Goal: Use online tool/utility: Utilize a website feature to perform a specific function

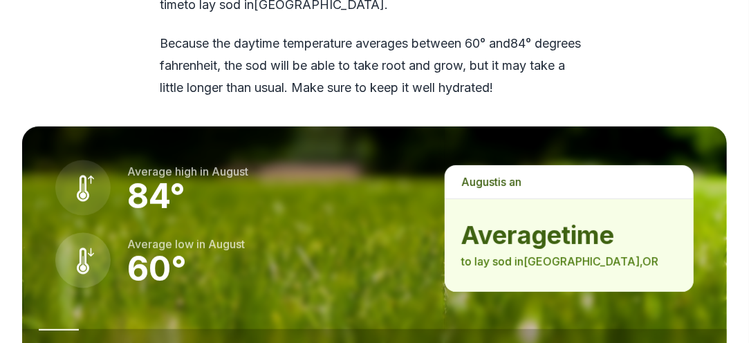
scroll to position [1937, 0]
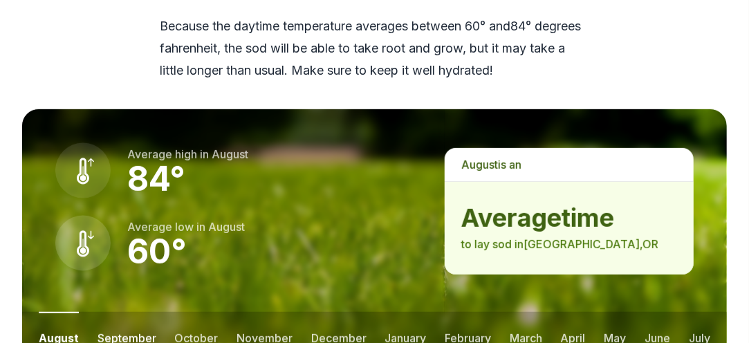
click at [134, 312] on button "september" at bounding box center [127, 337] width 59 height 51
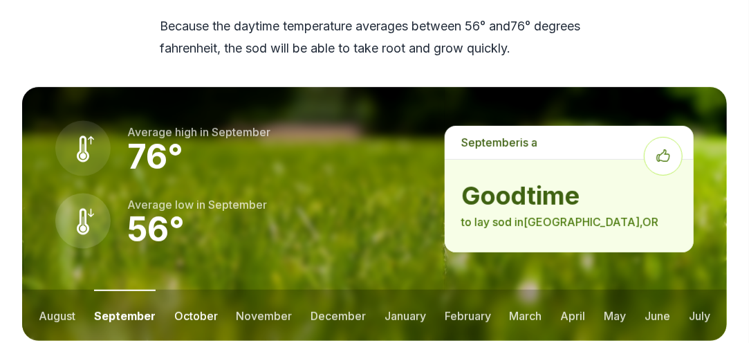
click at [191, 290] on button "october" at bounding box center [196, 315] width 44 height 51
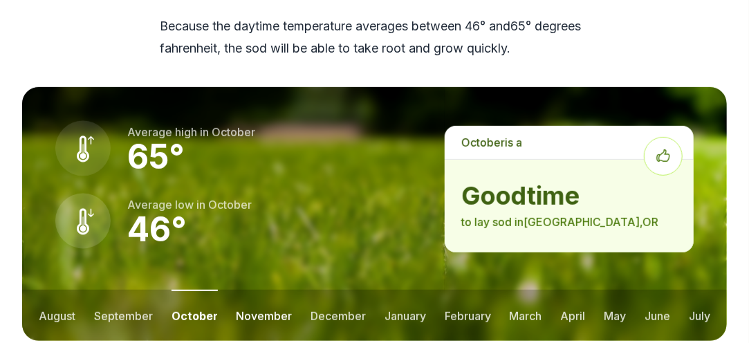
click at [243, 290] on button "november" at bounding box center [264, 315] width 56 height 51
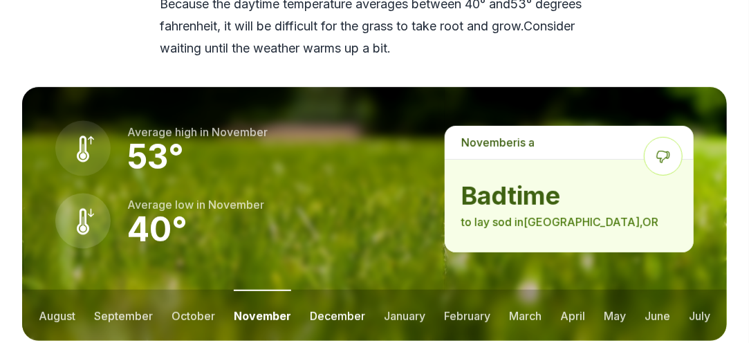
click at [314, 290] on button "december" at bounding box center [337, 315] width 55 height 51
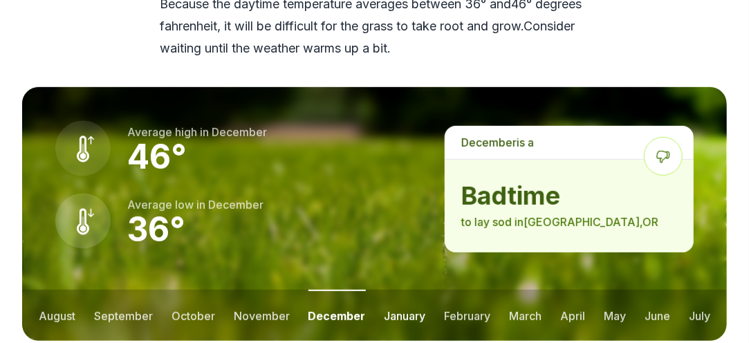
click at [385, 290] on button "january" at bounding box center [406, 315] width 42 height 51
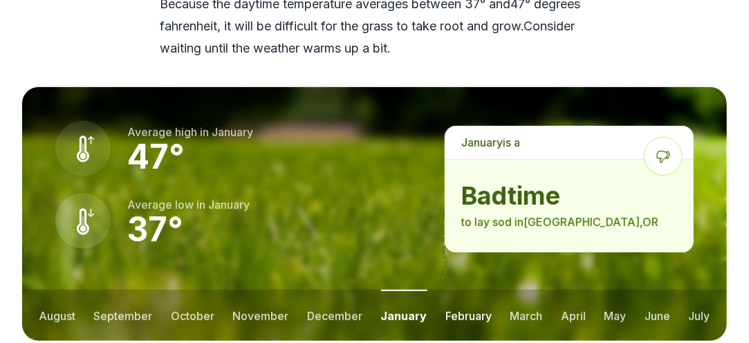
click at [450, 290] on button "february" at bounding box center [469, 315] width 46 height 51
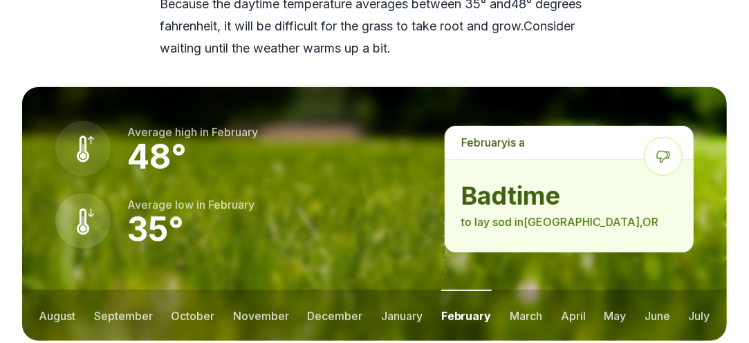
drag, startPoint x: 501, startPoint y: 242, endPoint x: 522, endPoint y: 246, distance: 21.7
click at [502, 290] on ul "august september october november december january february march april may jun…" at bounding box center [374, 315] width 705 height 51
click at [522, 290] on button "march" at bounding box center [526, 315] width 33 height 51
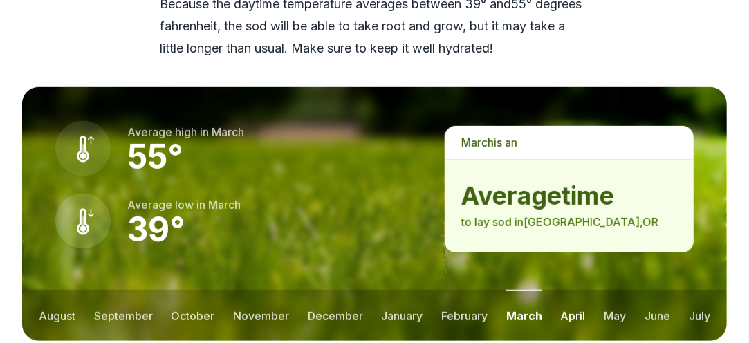
click at [566, 290] on button "april" at bounding box center [573, 315] width 25 height 51
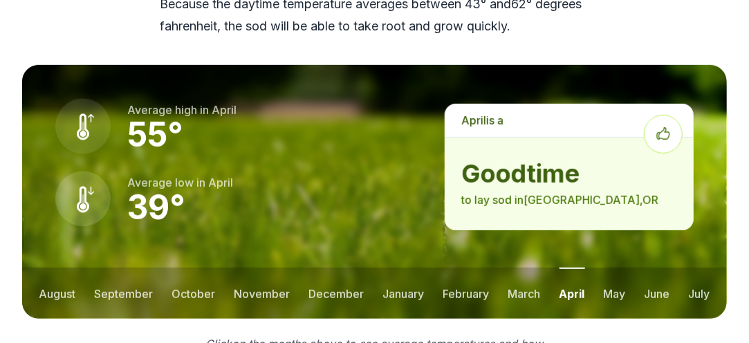
scroll to position [1937, 0]
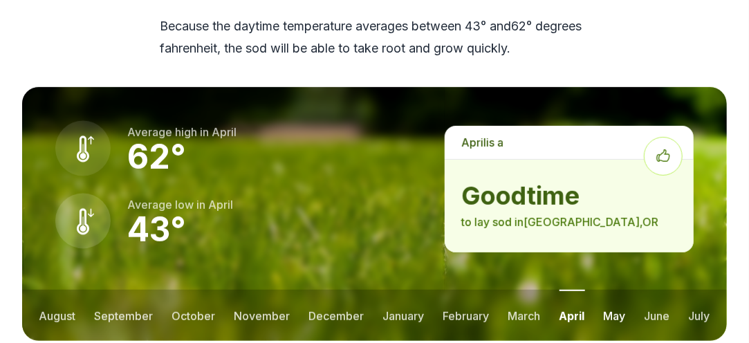
click at [609, 290] on button "may" at bounding box center [615, 315] width 22 height 51
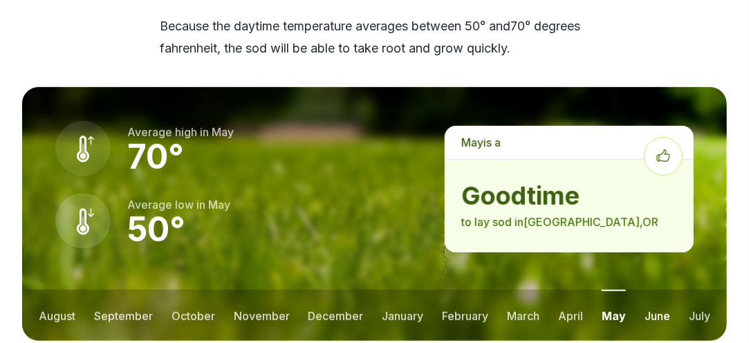
click at [655, 290] on button "june" at bounding box center [658, 315] width 26 height 51
click at [618, 290] on button "may" at bounding box center [613, 315] width 22 height 51
click at [657, 290] on button "june" at bounding box center [658, 315] width 26 height 51
click at [686, 290] on ul "august september october november december january february march april may jun…" at bounding box center [374, 315] width 705 height 51
click at [692, 290] on button "july" at bounding box center [699, 315] width 21 height 51
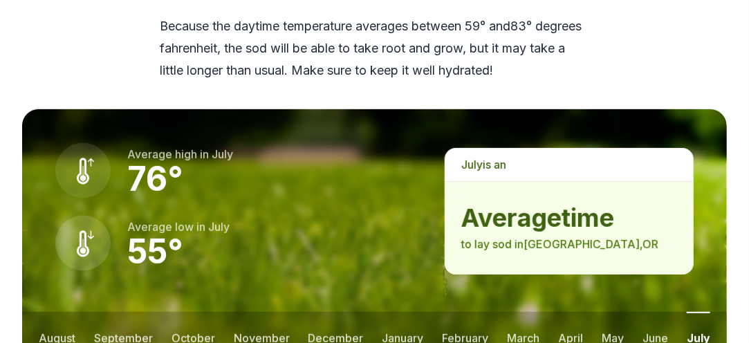
scroll to position [1960, 0]
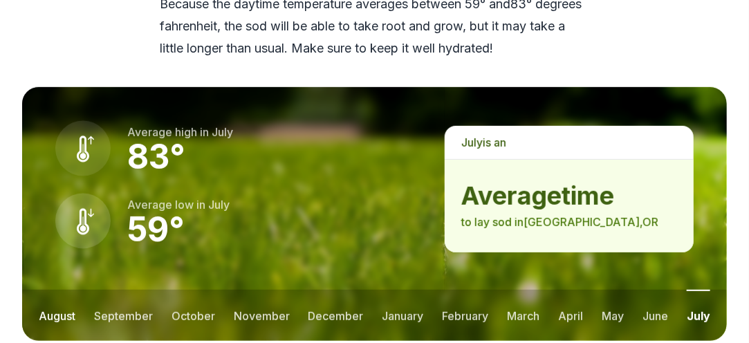
click at [42, 290] on button "august" at bounding box center [57, 315] width 37 height 51
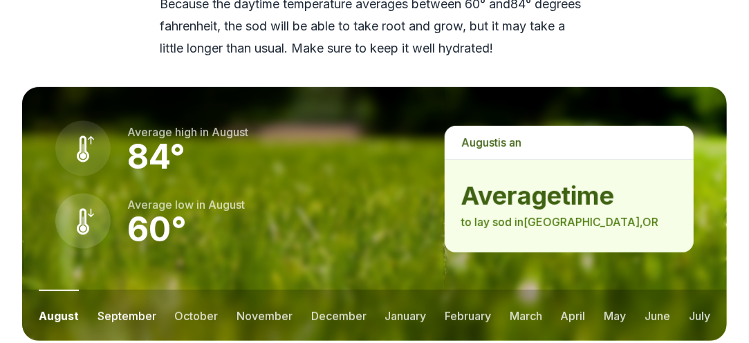
click at [114, 290] on button "september" at bounding box center [127, 315] width 59 height 51
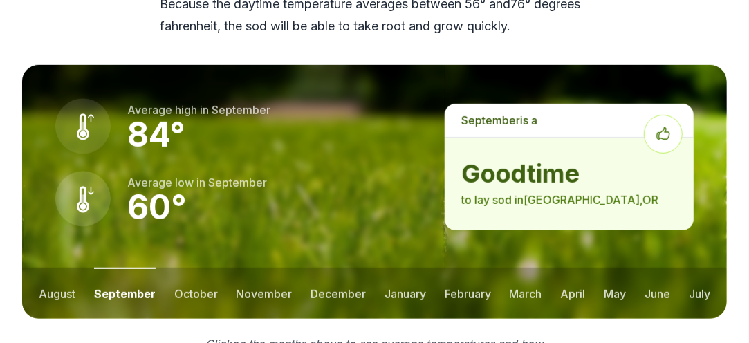
scroll to position [1937, 0]
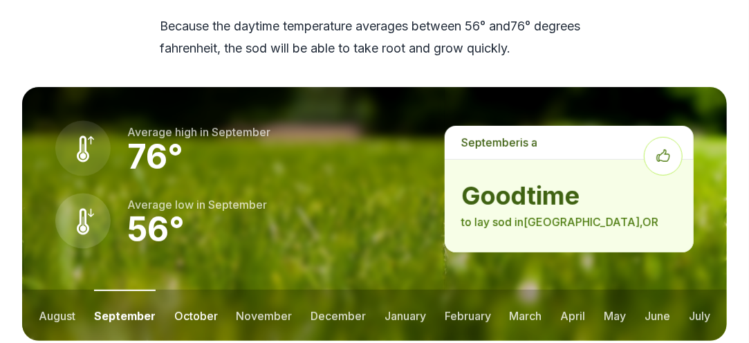
click at [185, 290] on button "october" at bounding box center [196, 315] width 44 height 51
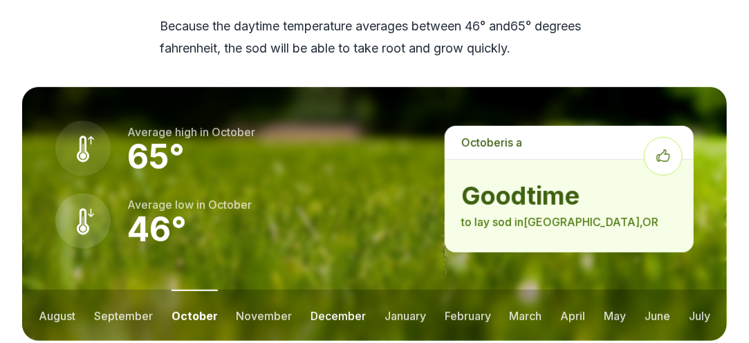
click at [322, 290] on button "december" at bounding box center [338, 315] width 55 height 51
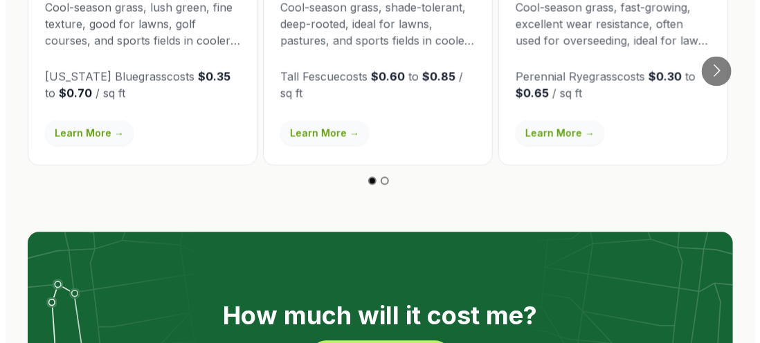
scroll to position [2790, 0]
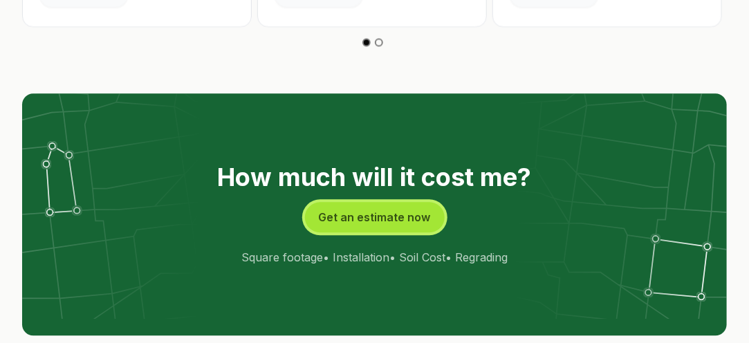
click at [378, 202] on button "Get an estimate now" at bounding box center [375, 217] width 140 height 30
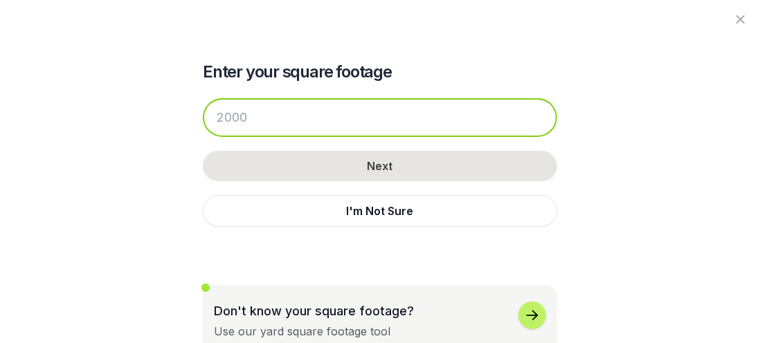
click at [300, 101] on input "number" at bounding box center [380, 117] width 354 height 39
drag, startPoint x: 297, startPoint y: 114, endPoint x: 0, endPoint y: 123, distance: 297.0
click at [0, 123] on div "Enter your square footage Next I'm Not Sure Don't know your square footage? Use…" at bounding box center [380, 171] width 760 height 343
type input "5"
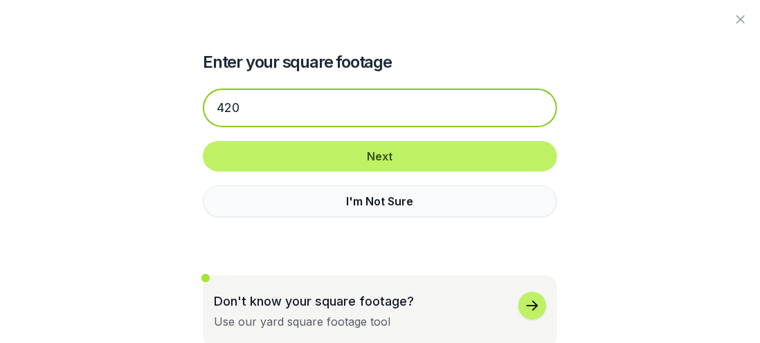
scroll to position [12, 0]
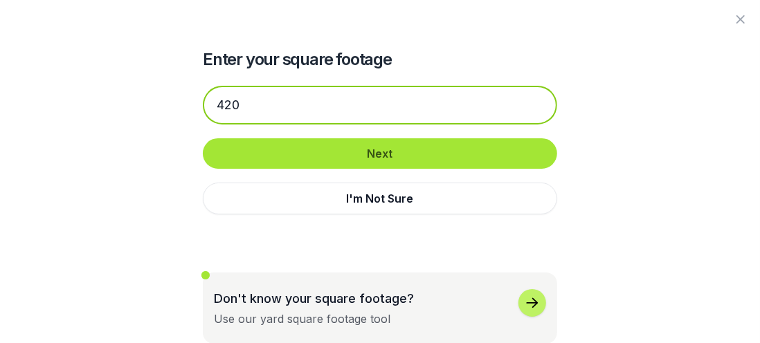
type input "420"
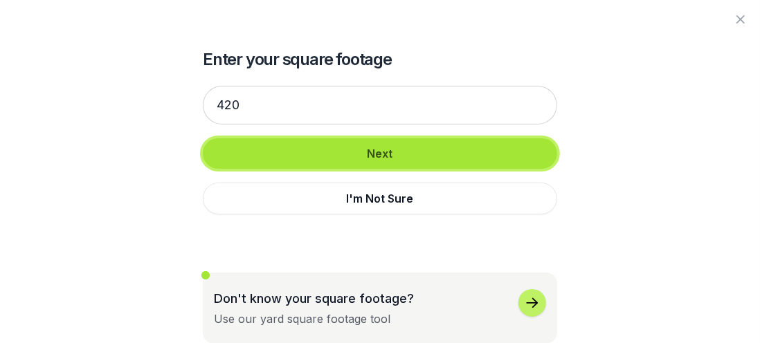
click at [360, 156] on button "Next" at bounding box center [380, 153] width 354 height 30
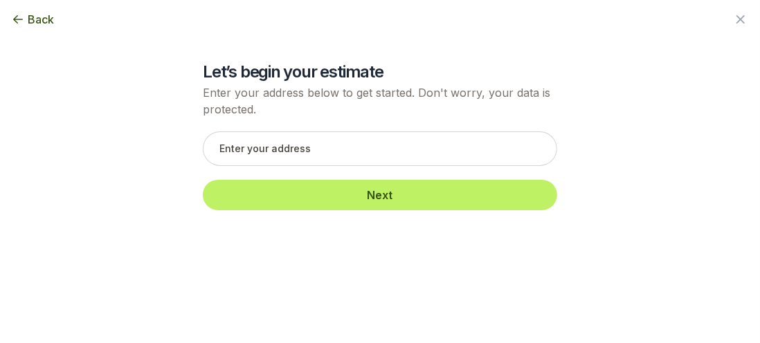
scroll to position [0, 0]
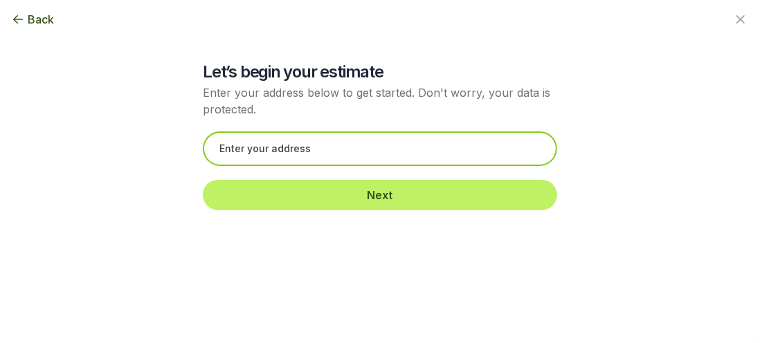
click at [356, 143] on input "text" at bounding box center [380, 148] width 354 height 35
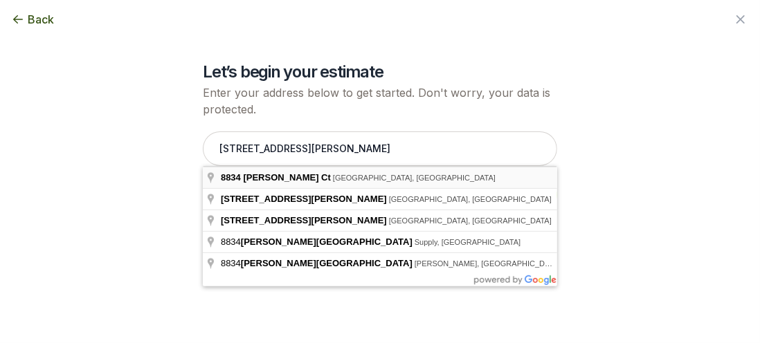
type input "8834 NW Herrin Ct, Portland, OR"
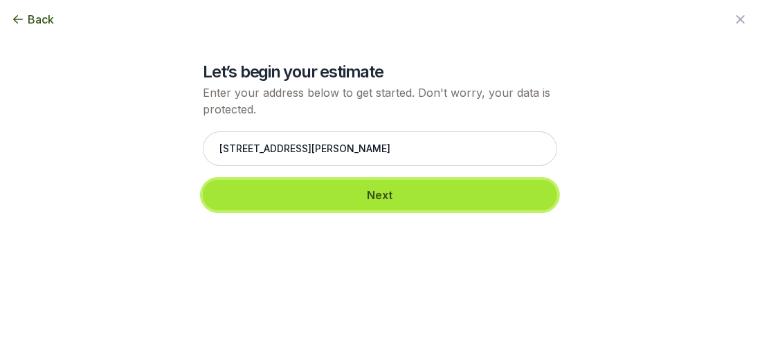
click at [374, 203] on button "Next" at bounding box center [380, 195] width 354 height 30
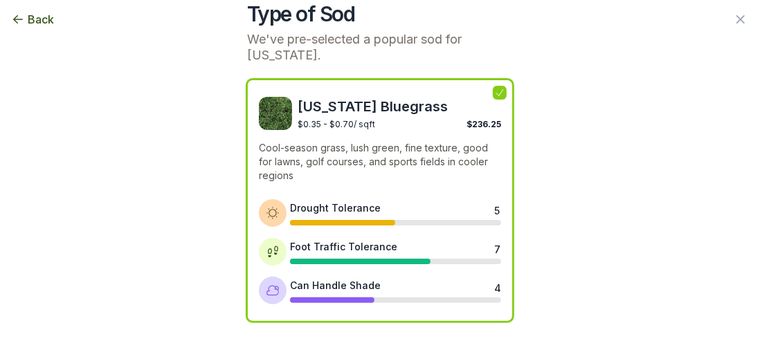
scroll to position [107, 0]
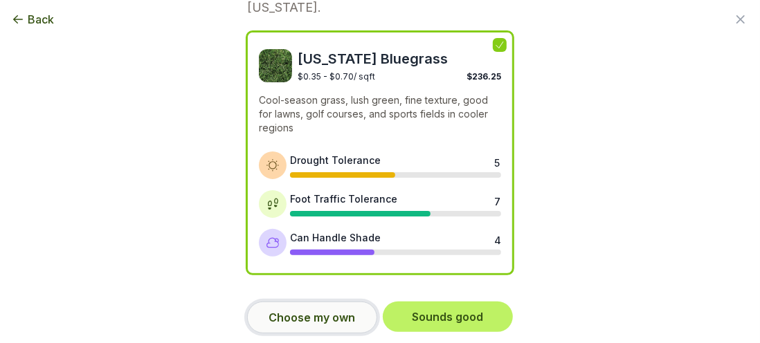
click at [329, 319] on button "Choose my own" at bounding box center [312, 318] width 130 height 32
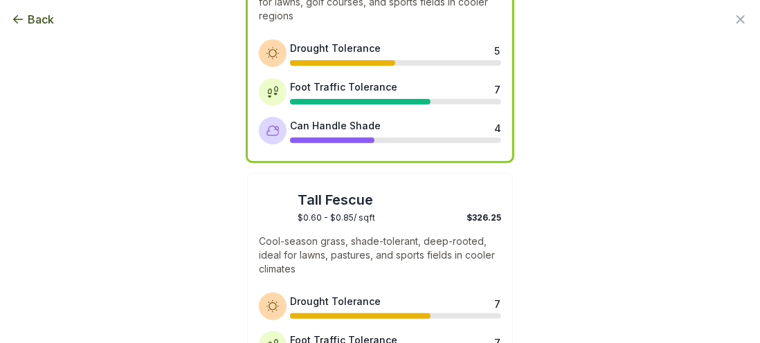
scroll to position [277, 0]
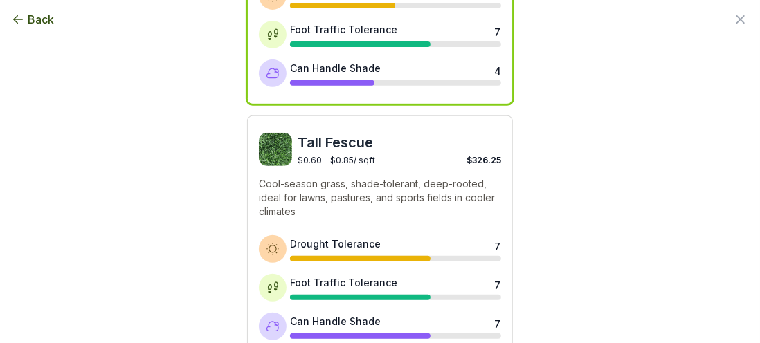
click at [421, 182] on p "Cool-season grass, shade-tolerant, deep-rooted, ideal for lawns, pastures, and …" at bounding box center [380, 198] width 242 height 42
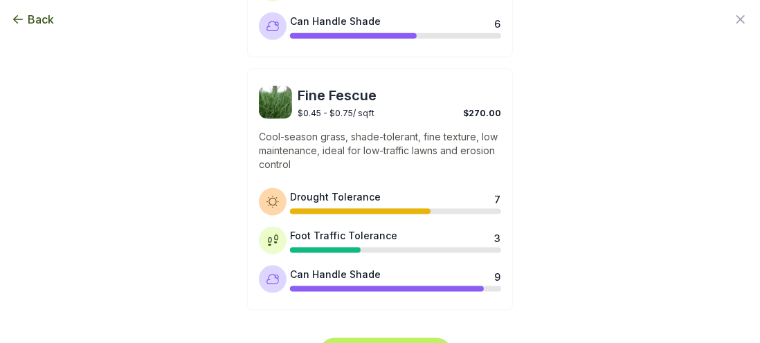
scroll to position [864, 0]
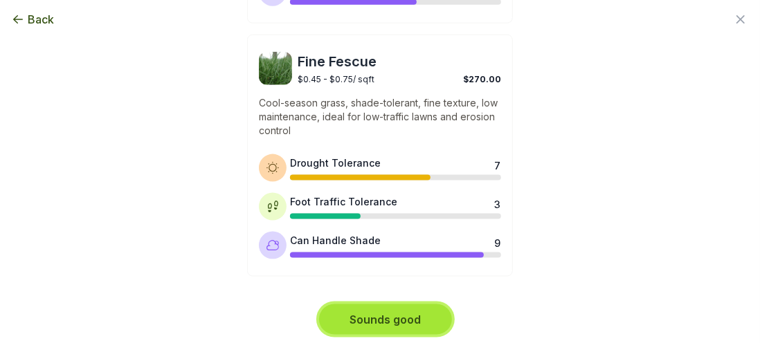
click at [393, 307] on button "Sounds good" at bounding box center [385, 319] width 133 height 30
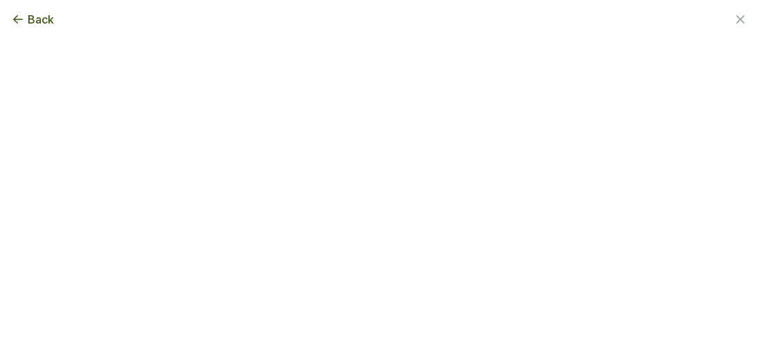
scroll to position [0, 0]
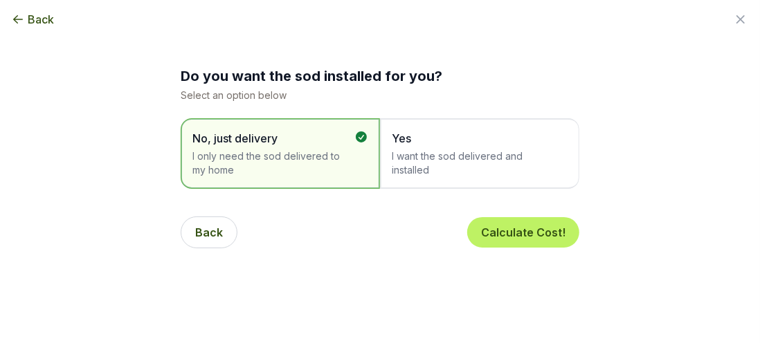
click at [447, 147] on span "Yes I want the sod delivered and installed" at bounding box center [473, 153] width 162 height 47
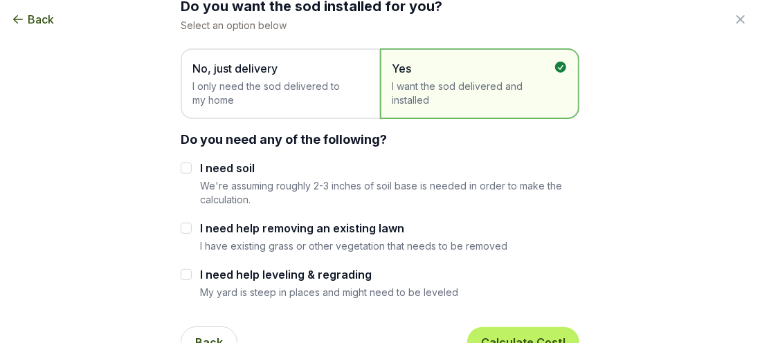
scroll to position [138, 0]
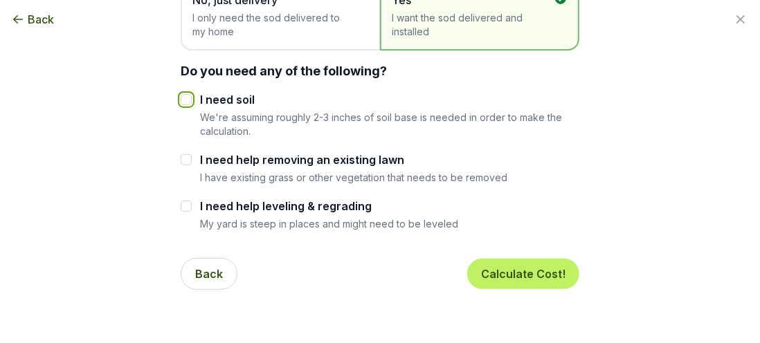
click at [183, 102] on input "I need soil" at bounding box center [186, 99] width 11 height 11
checkbox input "true"
click at [182, 158] on input "I need help removing an existing lawn" at bounding box center [186, 159] width 11 height 11
checkbox input "true"
click at [181, 208] on input "I need help leveling & regrading" at bounding box center [186, 206] width 11 height 11
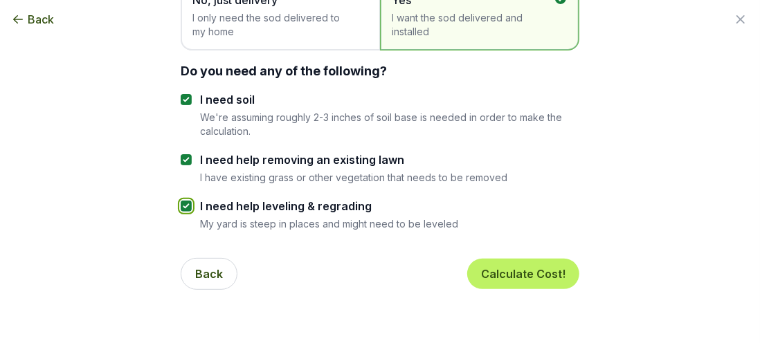
checkbox input "true"
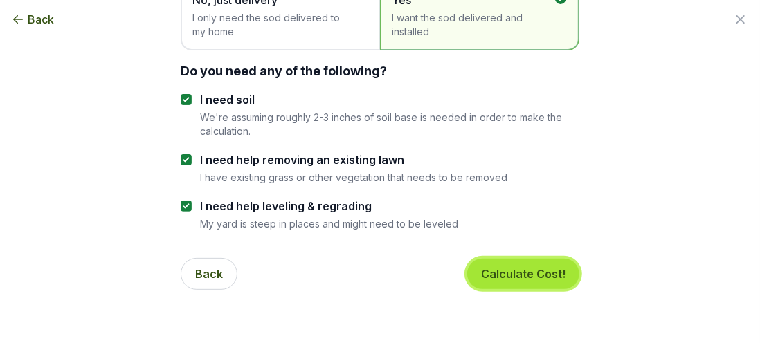
click at [505, 269] on button "Calculate Cost!" at bounding box center [523, 274] width 112 height 30
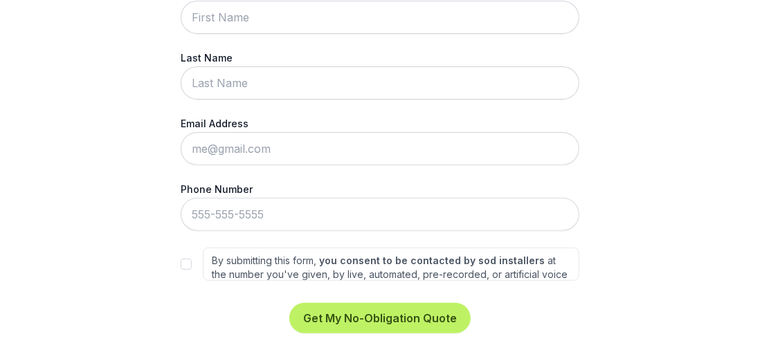
scroll to position [199, 0]
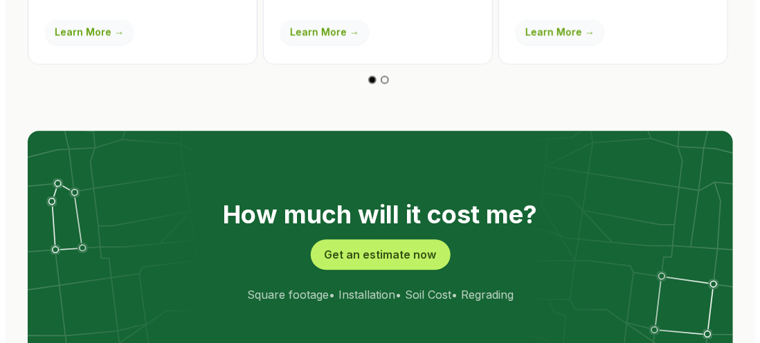
scroll to position [2699, 0]
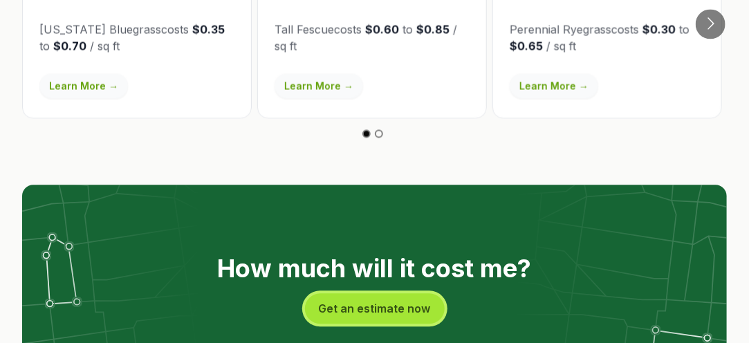
click at [359, 293] on button "Get an estimate now" at bounding box center [375, 308] width 140 height 30
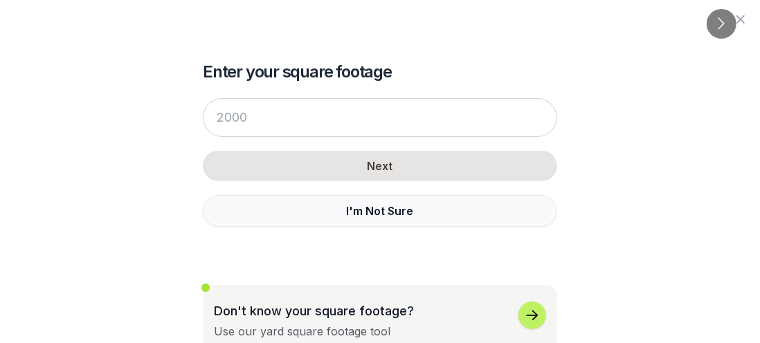
scroll to position [12, 0]
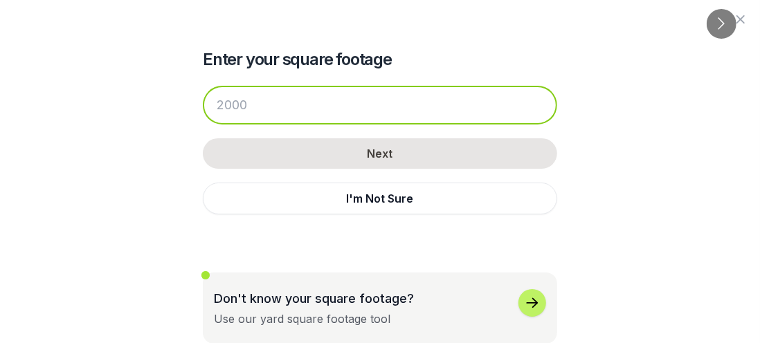
click at [314, 113] on input "number" at bounding box center [380, 105] width 354 height 39
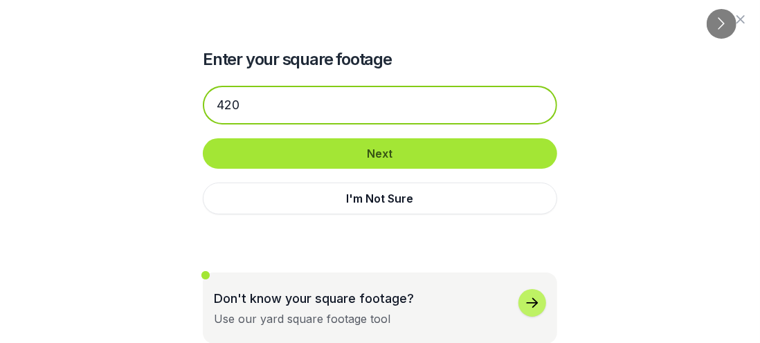
type input "420"
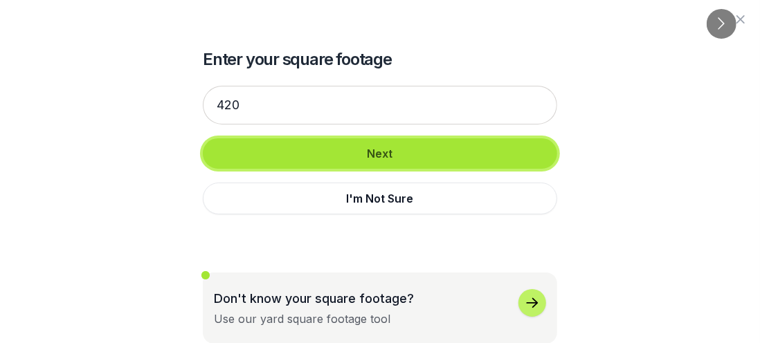
click at [355, 152] on button "Next" at bounding box center [380, 153] width 354 height 30
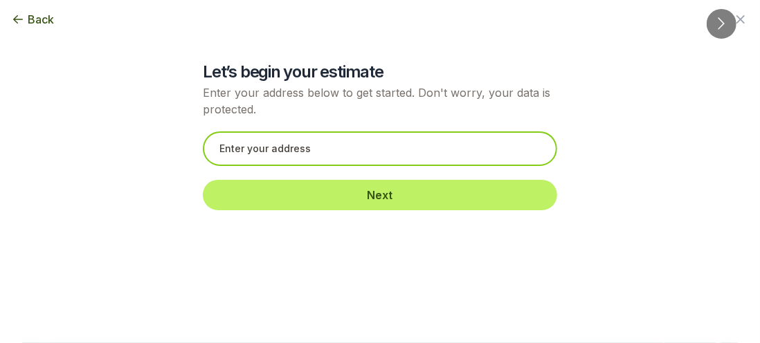
click at [354, 145] on input "text" at bounding box center [380, 148] width 354 height 35
